Goal: Task Accomplishment & Management: Use online tool/utility

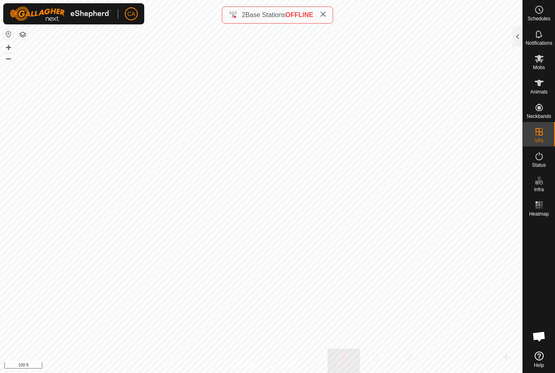
scroll to position [16, 0]
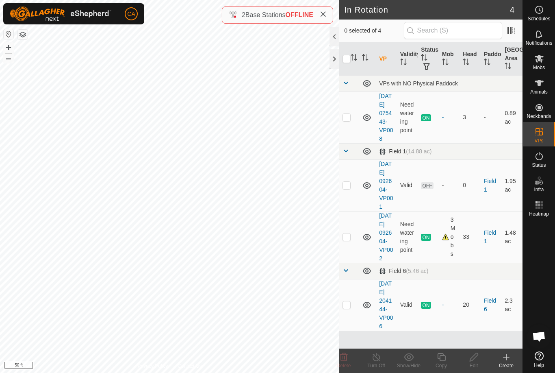
click at [346, 188] on p-checkbox at bounding box center [347, 185] width 8 height 7
click at [349, 360] on delete-svg-icon at bounding box center [344, 357] width 33 height 10
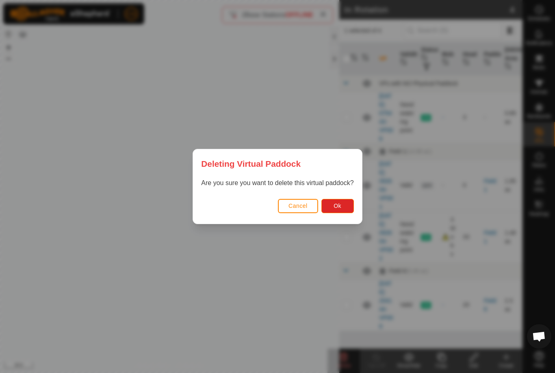
click at [348, 206] on button "Ok" at bounding box center [338, 206] width 33 height 14
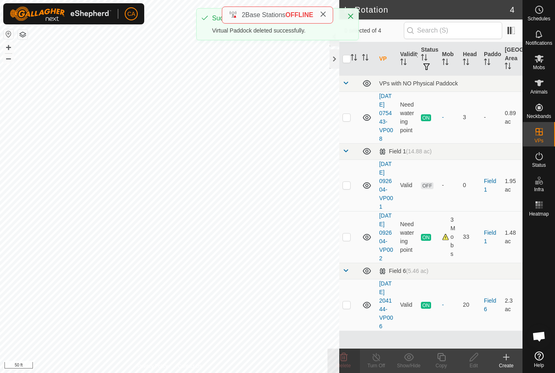
checkbox input "false"
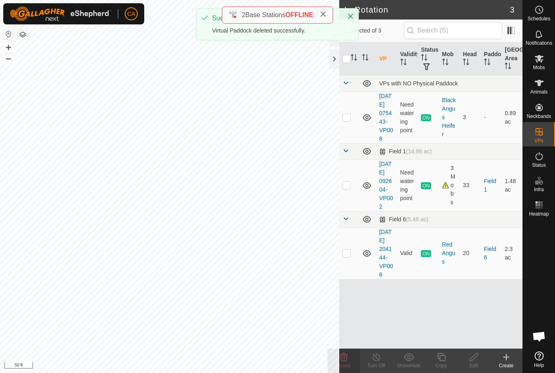
click at [346, 188] on p-checkbox at bounding box center [347, 185] width 8 height 7
checkbox input "true"
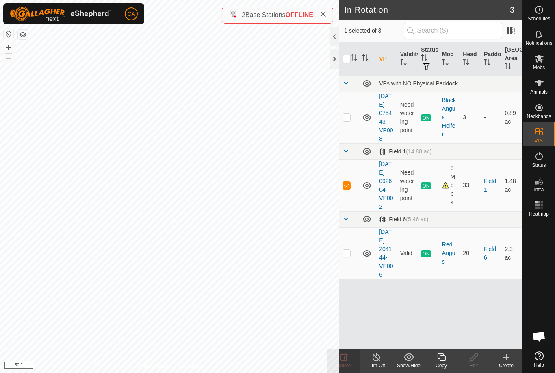
click at [440, 362] on div "Copy" at bounding box center [441, 365] width 33 height 7
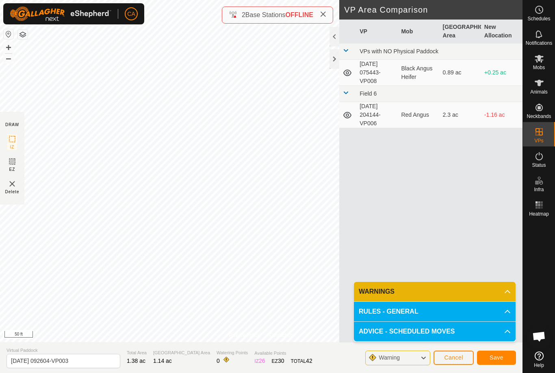
click at [501, 361] on button "Save" at bounding box center [496, 357] width 39 height 14
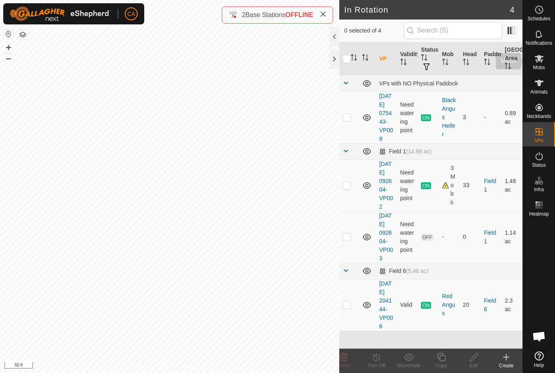
click at [540, 67] on span "Mobs" at bounding box center [539, 67] width 12 height 5
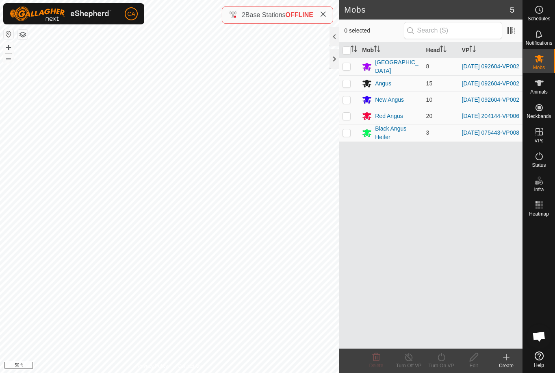
click at [342, 65] on td at bounding box center [349, 66] width 20 height 17
checkbox input "true"
click at [347, 84] on p-checkbox at bounding box center [347, 83] width 8 height 7
checkbox input "true"
click at [348, 102] on p-checkbox at bounding box center [347, 99] width 8 height 7
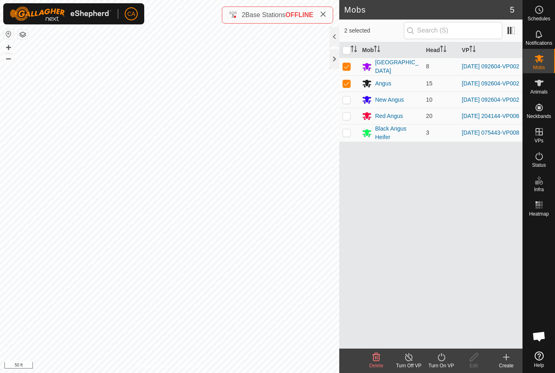
checkbox input "true"
click at [448, 363] on div "Turn On VP" at bounding box center [441, 365] width 33 height 7
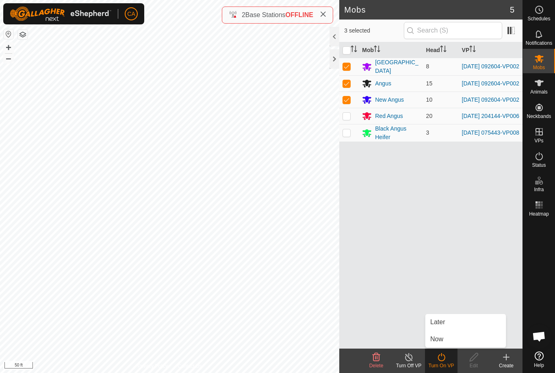
click at [452, 344] on link "Now" at bounding box center [466, 339] width 80 height 16
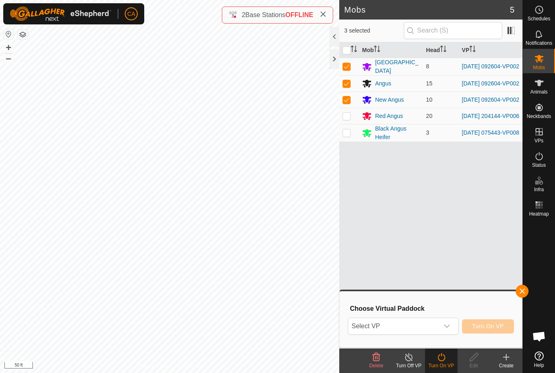
click at [428, 324] on span "Select VP" at bounding box center [393, 326] width 90 height 16
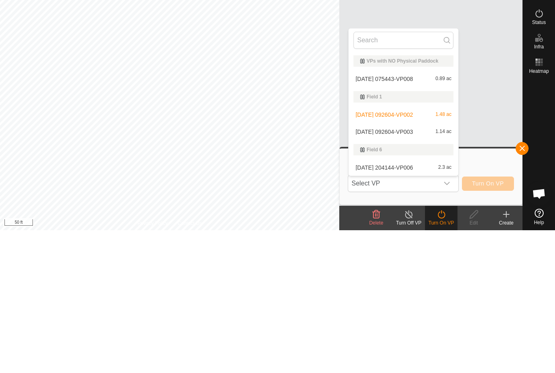
click at [413, 272] on span "2025-09-06 092604-VP003" at bounding box center [384, 275] width 57 height 6
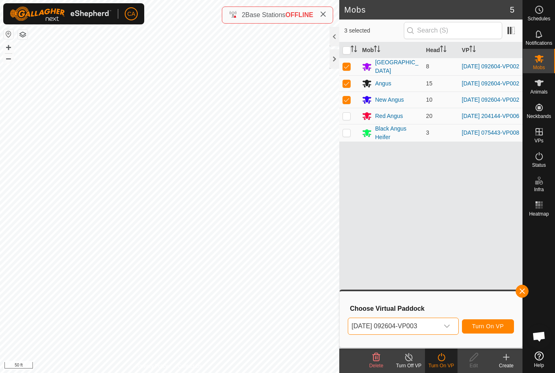
click at [494, 331] on button "Turn On VP" at bounding box center [488, 326] width 52 height 14
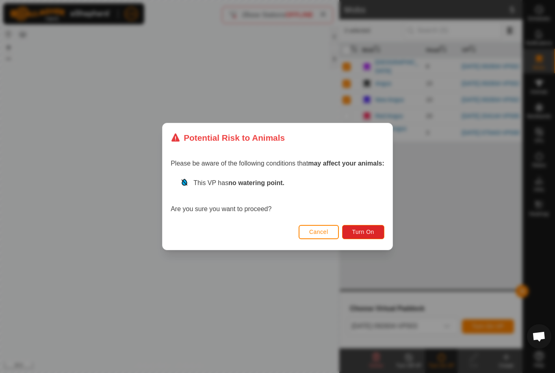
click at [370, 227] on button "Turn On" at bounding box center [363, 232] width 42 height 14
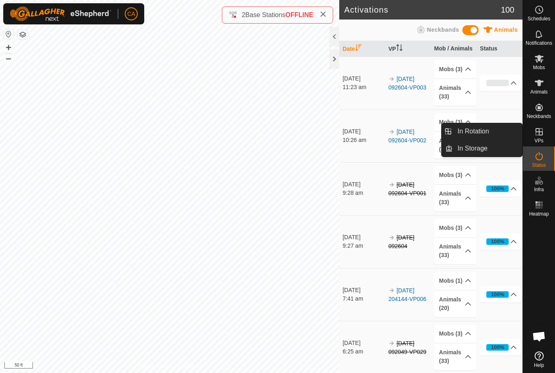
click at [461, 136] on link "In Rotation" at bounding box center [488, 131] width 70 height 16
